Goal: Find specific page/section: Find specific page/section

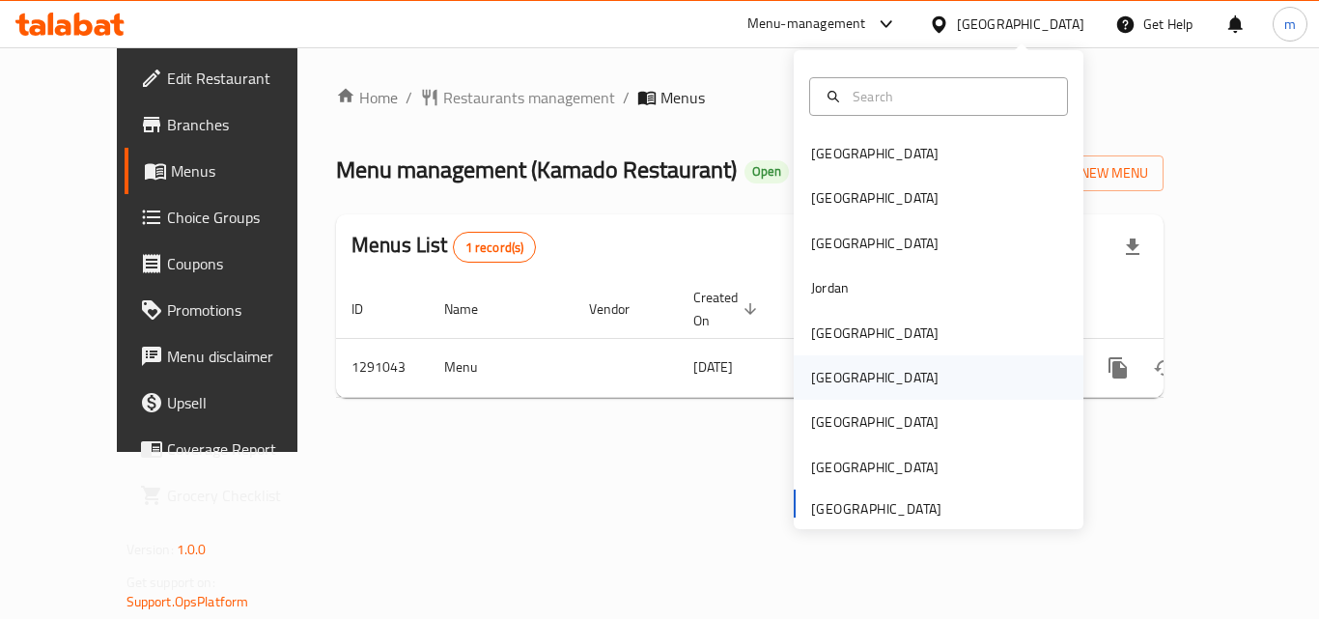
click at [867, 379] on div "[GEOGRAPHIC_DATA]" at bounding box center [938, 377] width 290 height 44
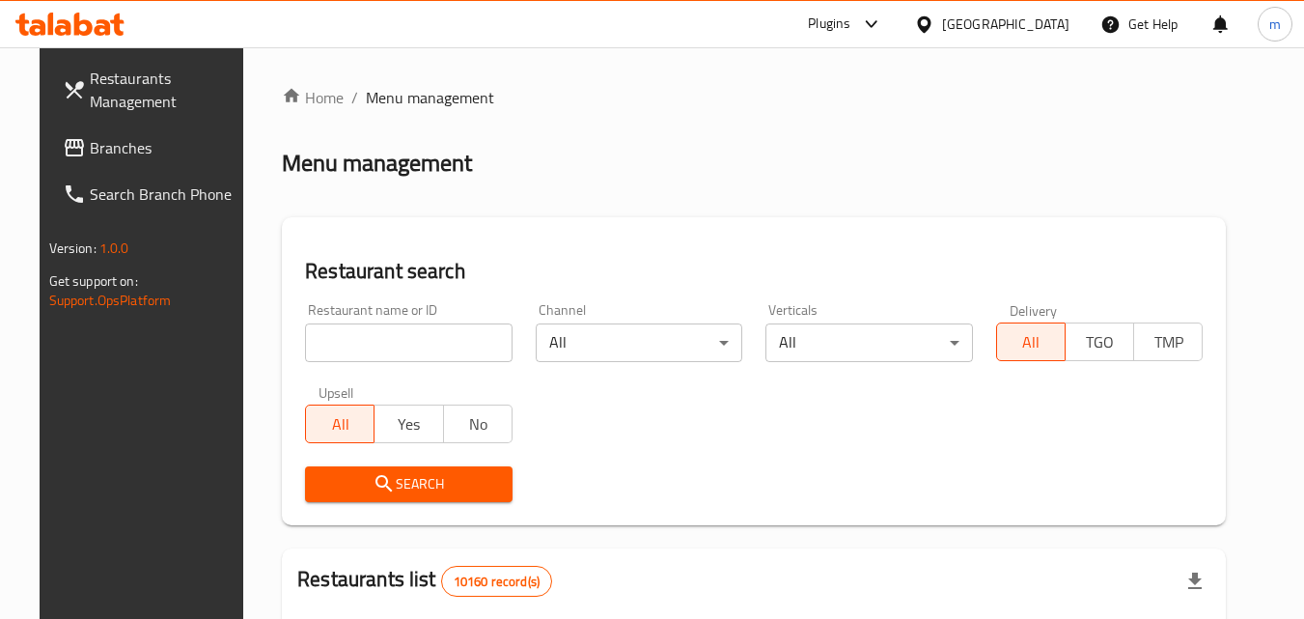
click at [62, 174] on link "Search Branch Phone" at bounding box center [152, 194] width 210 height 46
